Goal: Task Accomplishment & Management: Manage account settings

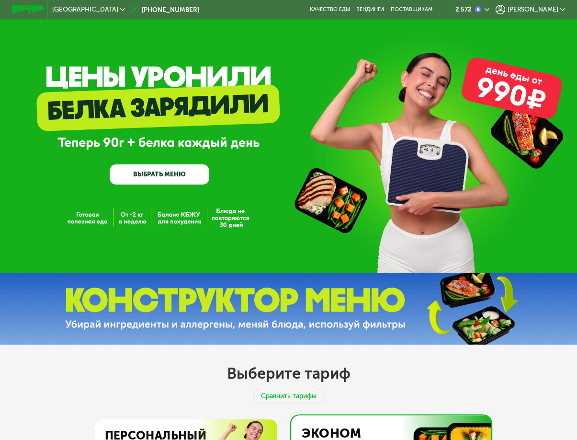
click at [563, 8] on div "[PERSON_NAME]" at bounding box center [530, 10] width 69 height 10
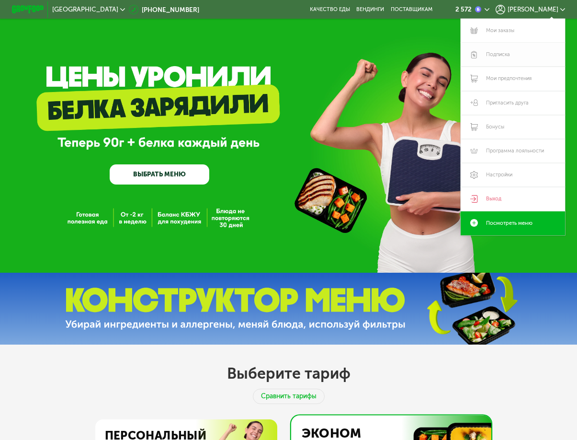
click at [499, 52] on link "Подписка" at bounding box center [513, 55] width 104 height 24
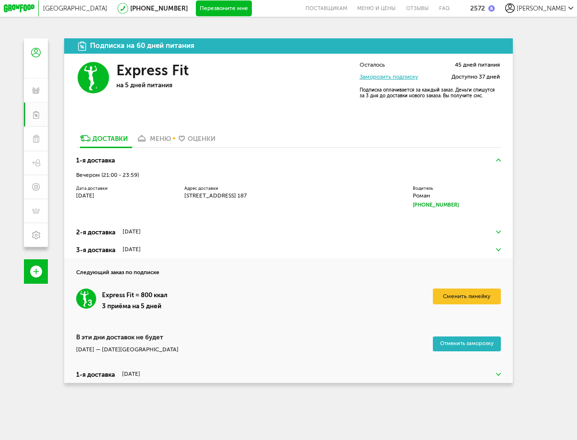
click at [404, 79] on link "Заморозить подписку" at bounding box center [389, 76] width 58 height 7
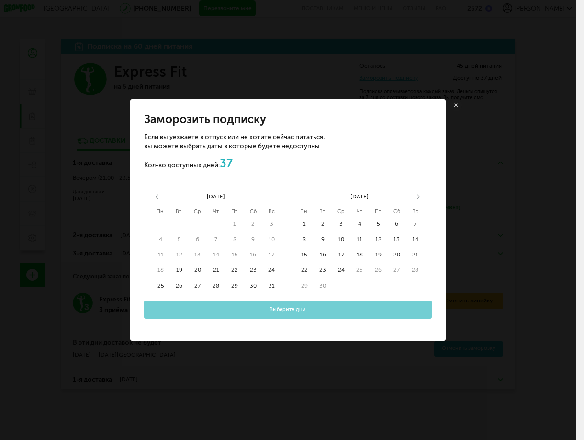
click at [404, 79] on div "Заморозить подписку Если вы уезжаете в отпуск или не хотите сейчас питаться, вы…" at bounding box center [288, 220] width 576 height 440
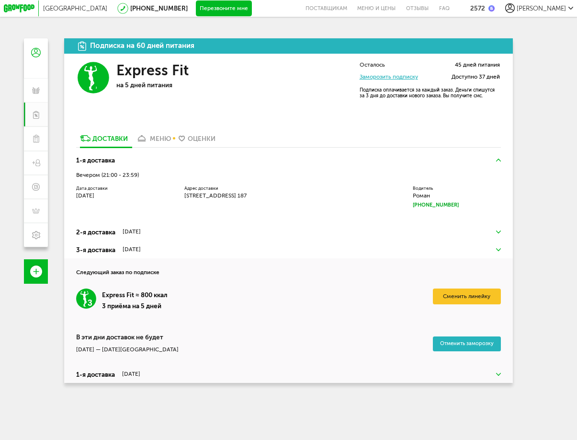
click at [483, 77] on span "Доступно 37 дней" at bounding box center [476, 77] width 48 height 6
click at [406, 78] on link "Заморозить подписку" at bounding box center [389, 76] width 58 height 7
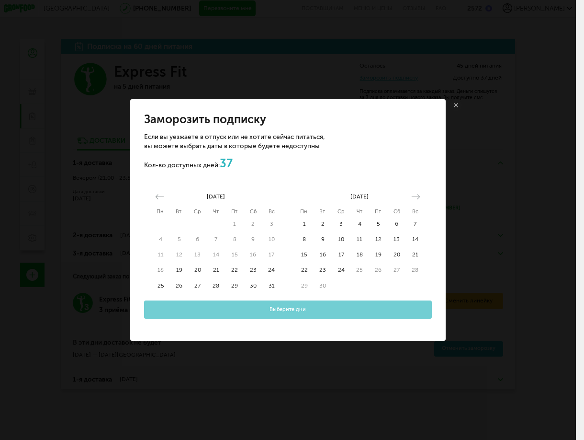
click at [457, 105] on icon at bounding box center [456, 105] width 4 height 4
